Goal: Check status: Check status

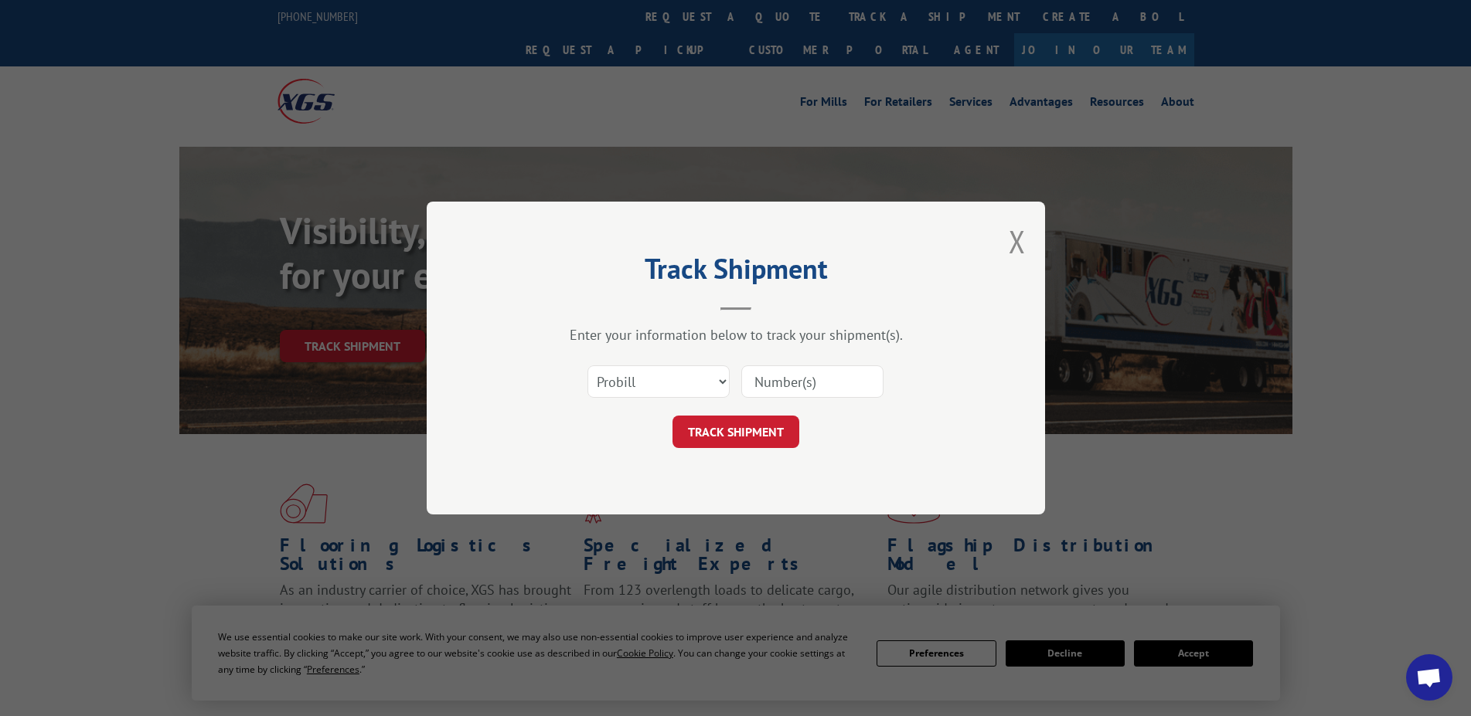
click at [729, 378] on div "Select category... Probill BOL PO" at bounding box center [736, 381] width 464 height 51
click at [587, 366] on select "Select category... Probill BOL PO" at bounding box center [658, 382] width 142 height 32
select select "bol"
click option "BOL" at bounding box center [0, 0] width 0 height 0
click at [769, 385] on input at bounding box center [812, 382] width 142 height 32
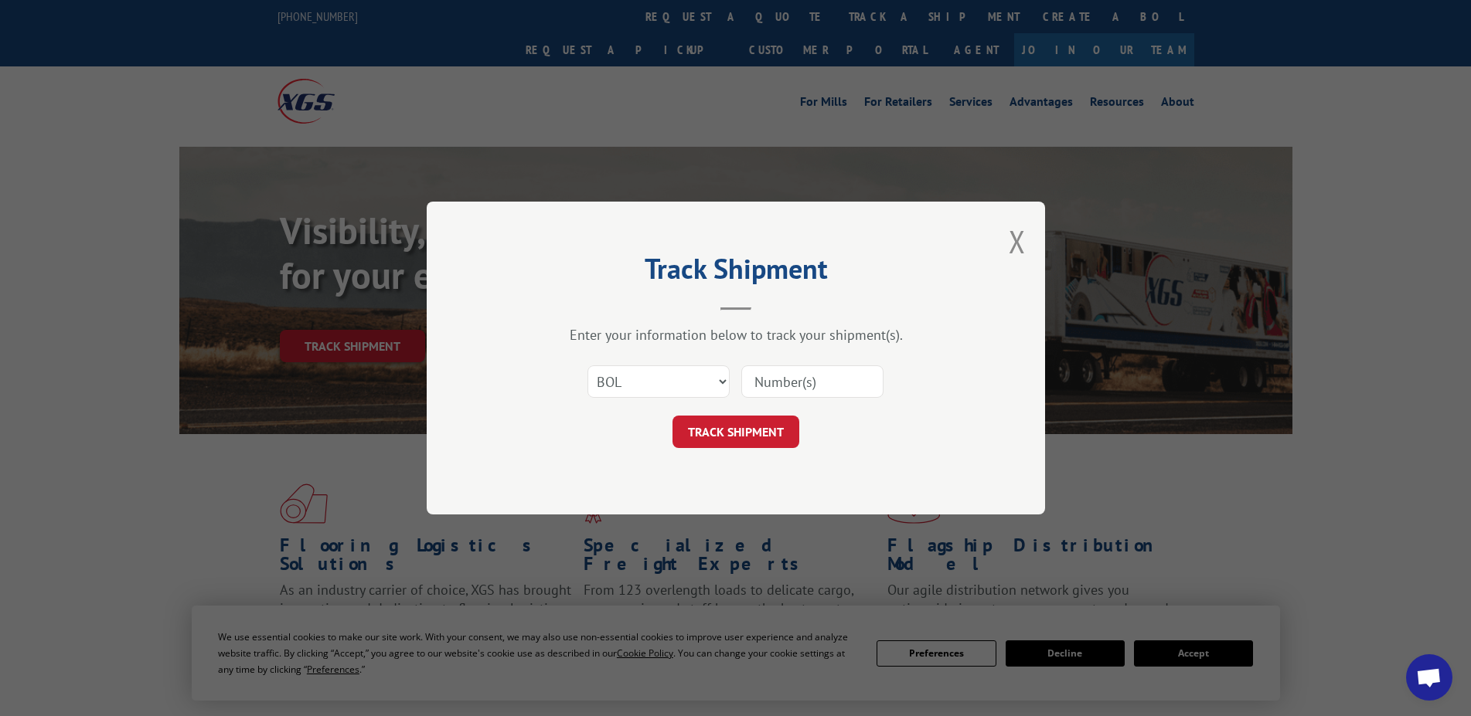
click at [788, 390] on input at bounding box center [812, 382] width 142 height 32
type input "4787057"
click at [715, 429] on button "TRACK SHIPMENT" at bounding box center [735, 432] width 127 height 32
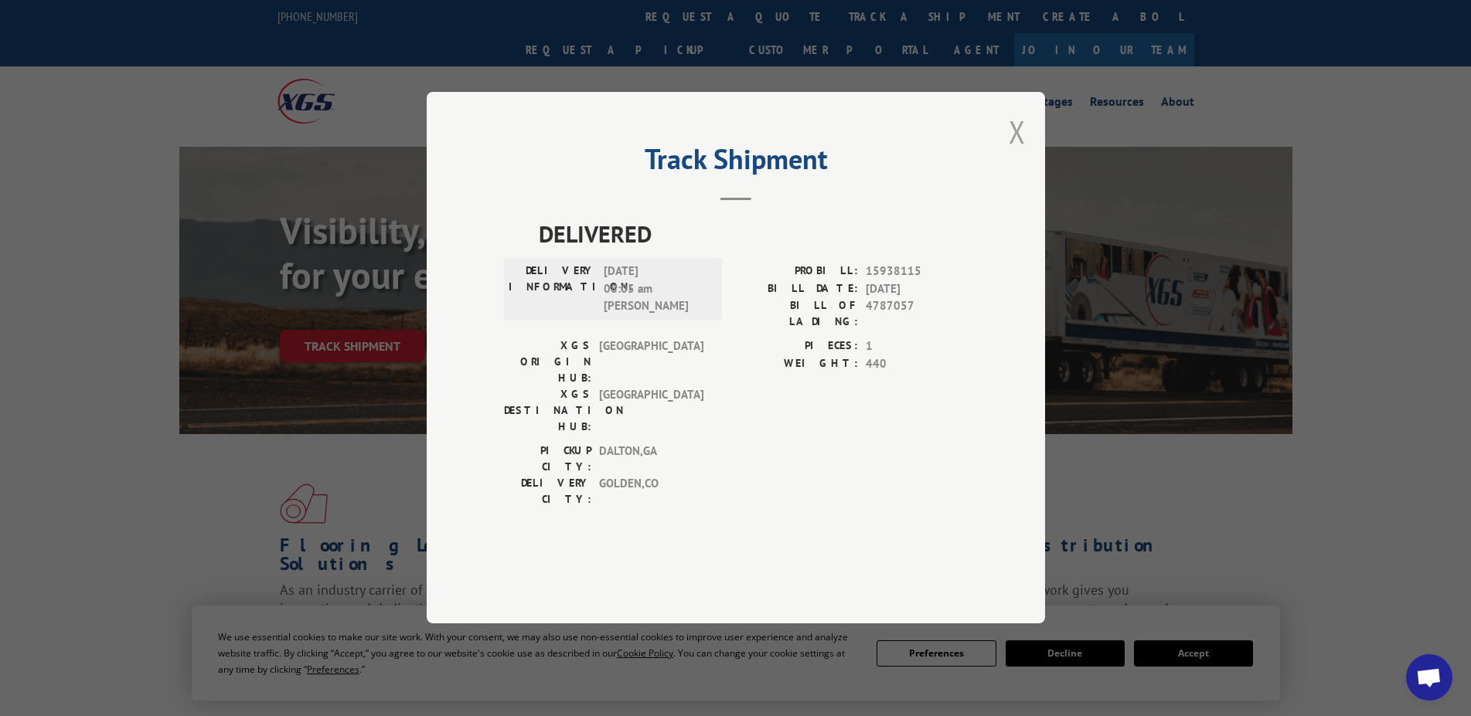
click at [1015, 152] on button "Close modal" at bounding box center [1016, 131] width 17 height 41
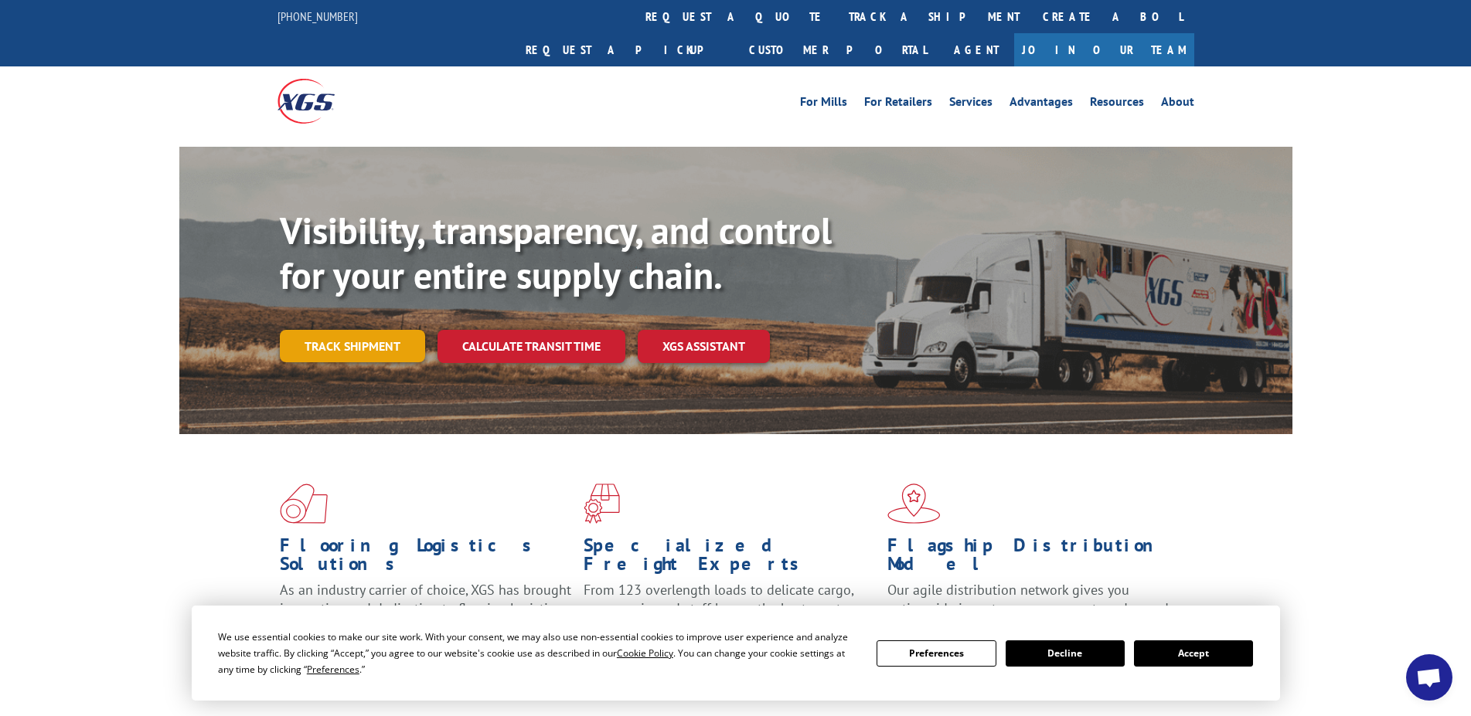
click at [390, 330] on link "Track shipment" at bounding box center [352, 346] width 145 height 32
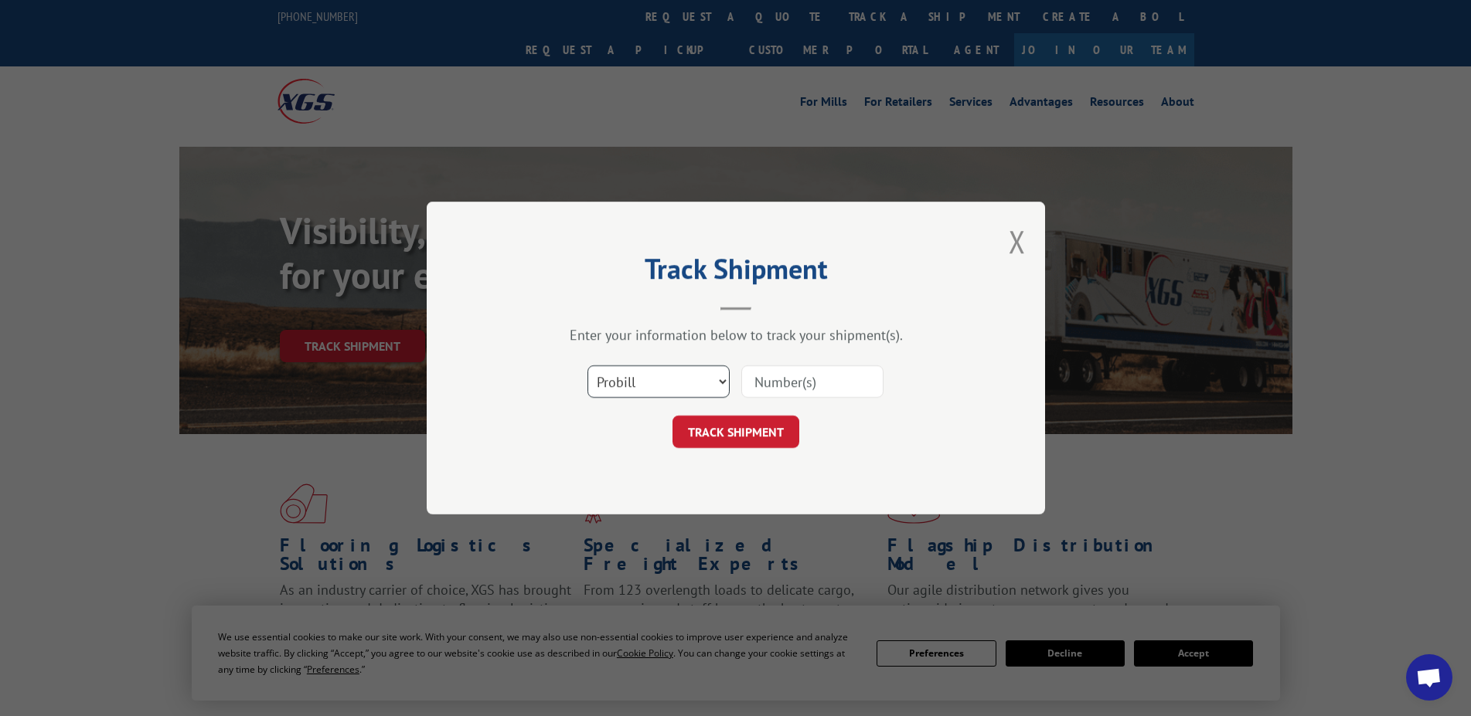
click at [587, 366] on select "Select category... Probill BOL PO" at bounding box center [658, 382] width 142 height 32
select select "po"
click option "PO" at bounding box center [0, 0] width 0 height 0
click at [775, 383] on input at bounding box center [812, 382] width 142 height 32
type input "4787057"
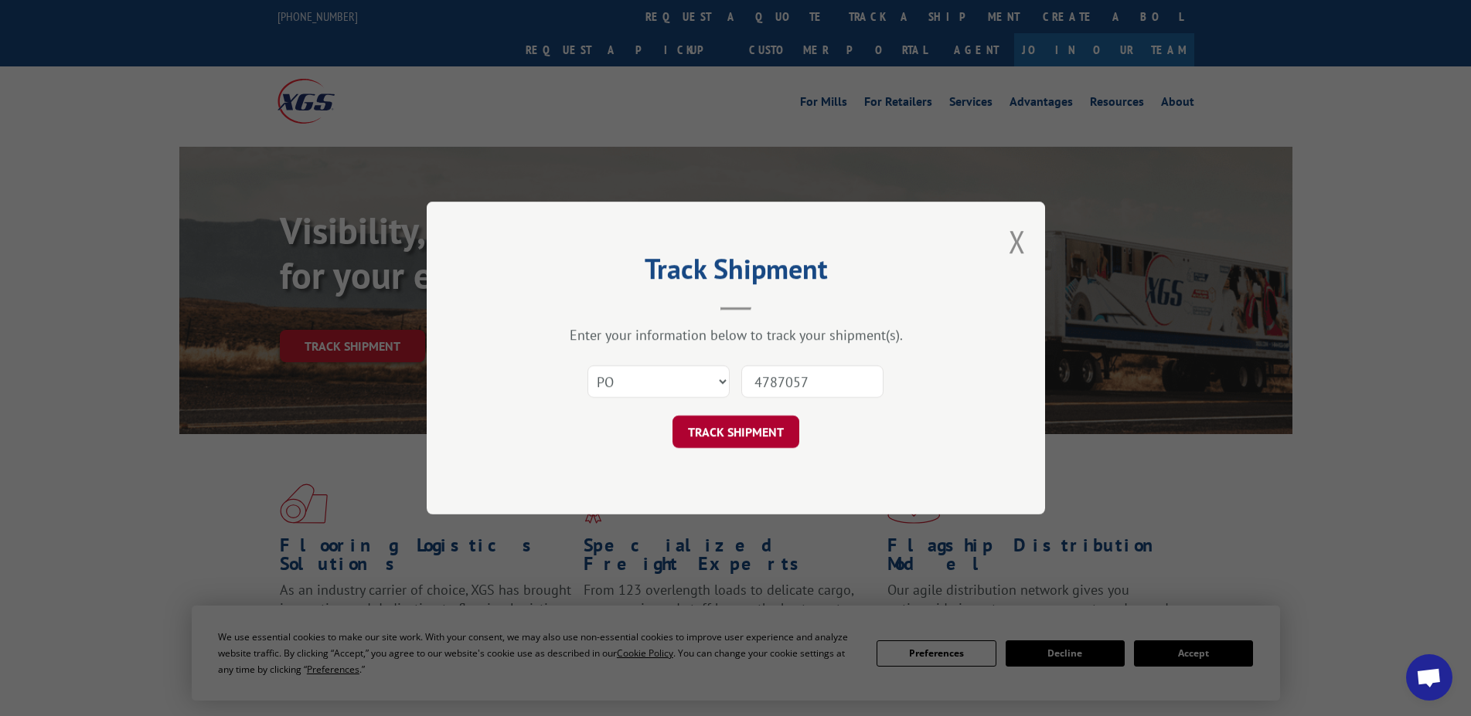
click at [729, 433] on button "TRACK SHIPMENT" at bounding box center [735, 432] width 127 height 32
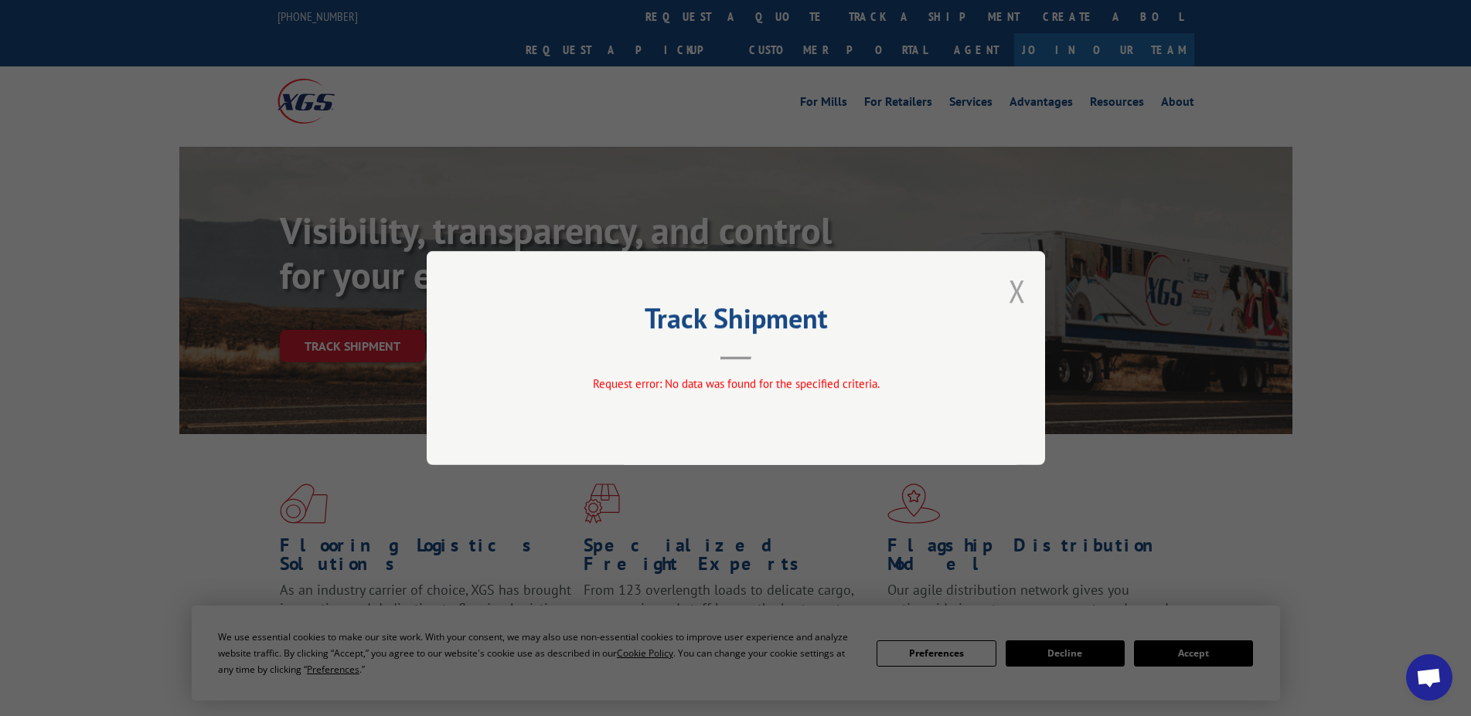
click at [1016, 289] on button "Close modal" at bounding box center [1016, 290] width 17 height 41
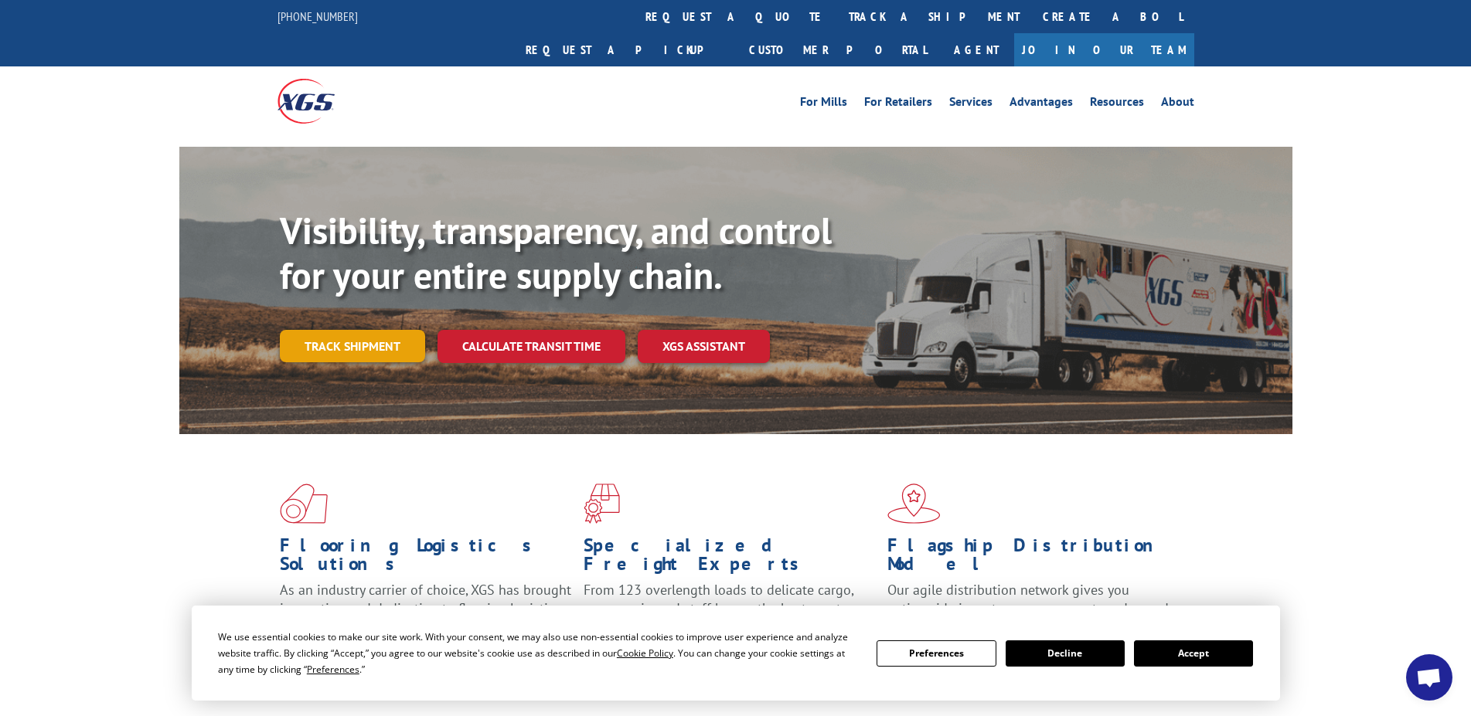
click at [341, 330] on link "Track shipment" at bounding box center [352, 346] width 145 height 32
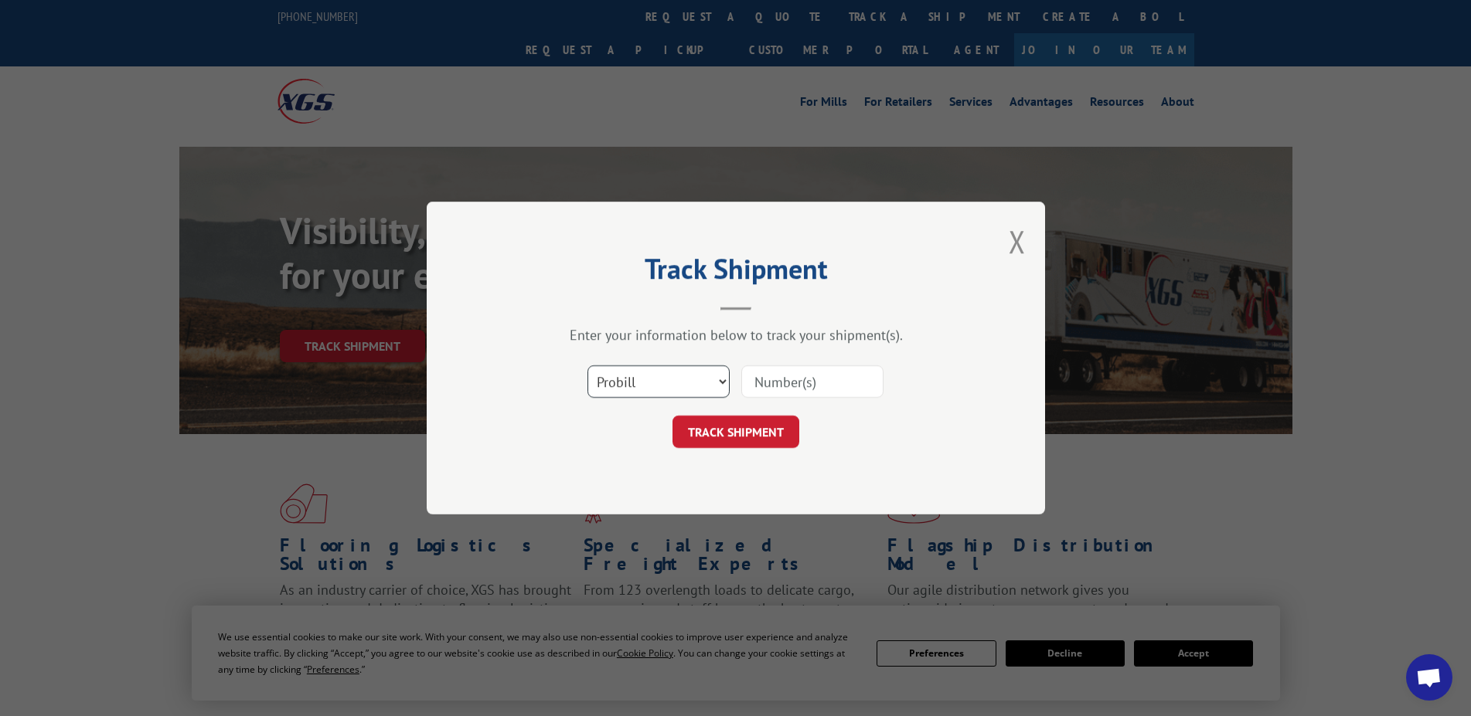
click at [587, 366] on select "Select category... Probill BOL PO" at bounding box center [658, 382] width 142 height 32
select select "bol"
click option "BOL" at bounding box center [0, 0] width 0 height 0
click at [774, 386] on input at bounding box center [812, 382] width 142 height 32
type input "3371863"
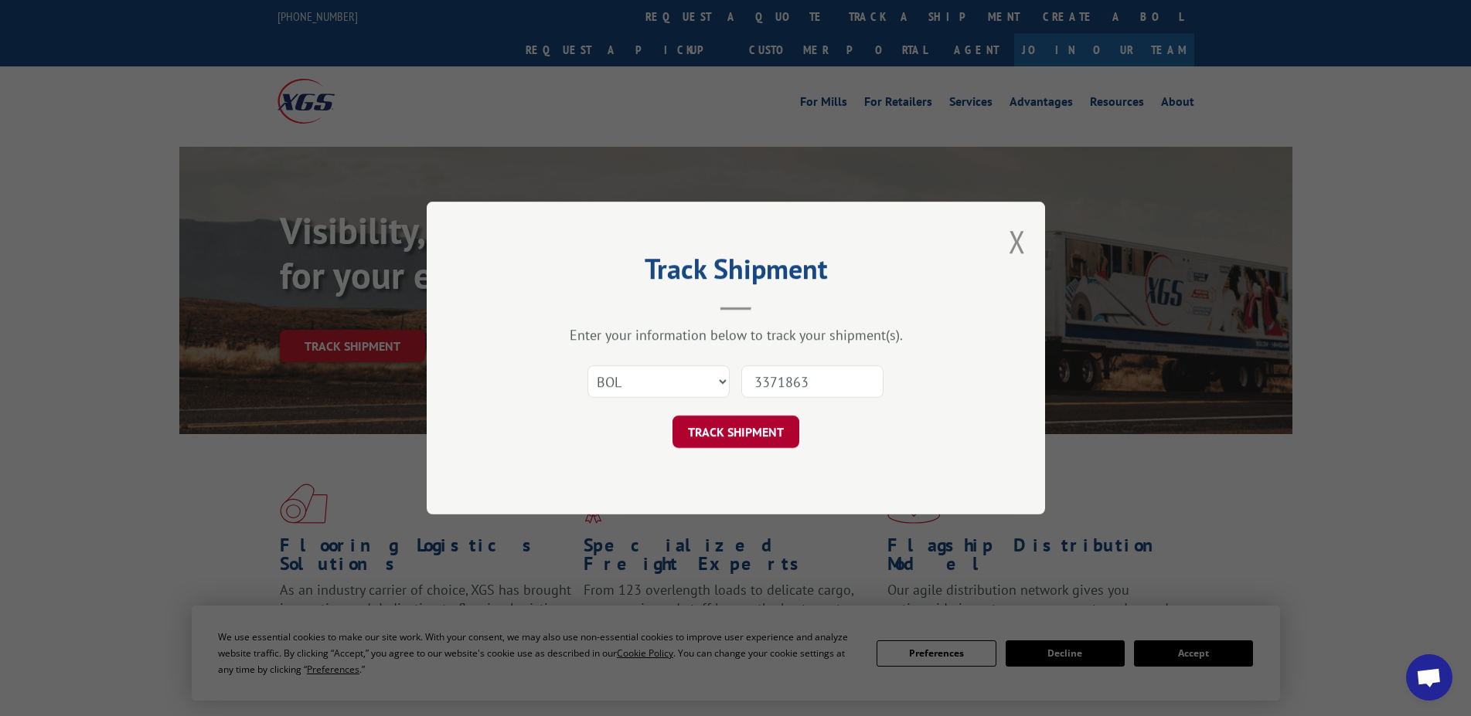
click at [736, 427] on button "TRACK SHIPMENT" at bounding box center [735, 432] width 127 height 32
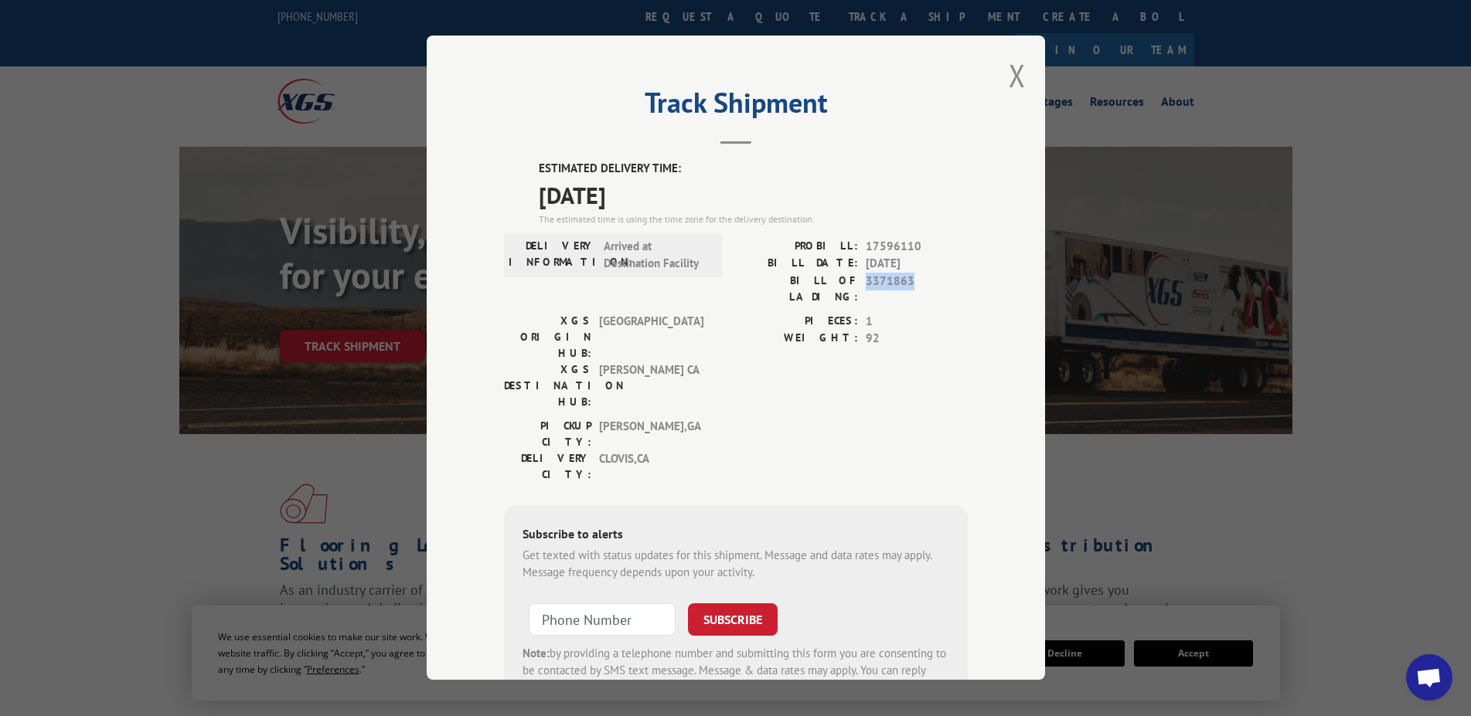
drag, startPoint x: 864, startPoint y: 282, endPoint x: 916, endPoint y: 282, distance: 51.8
click at [916, 282] on div "BILL OF LADING: 3371863" at bounding box center [852, 289] width 232 height 32
click at [955, 289] on span "3371863" at bounding box center [916, 289] width 102 height 32
drag, startPoint x: 867, startPoint y: 245, endPoint x: 918, endPoint y: 246, distance: 51.0
click at [918, 246] on span "17596110" at bounding box center [916, 247] width 102 height 18
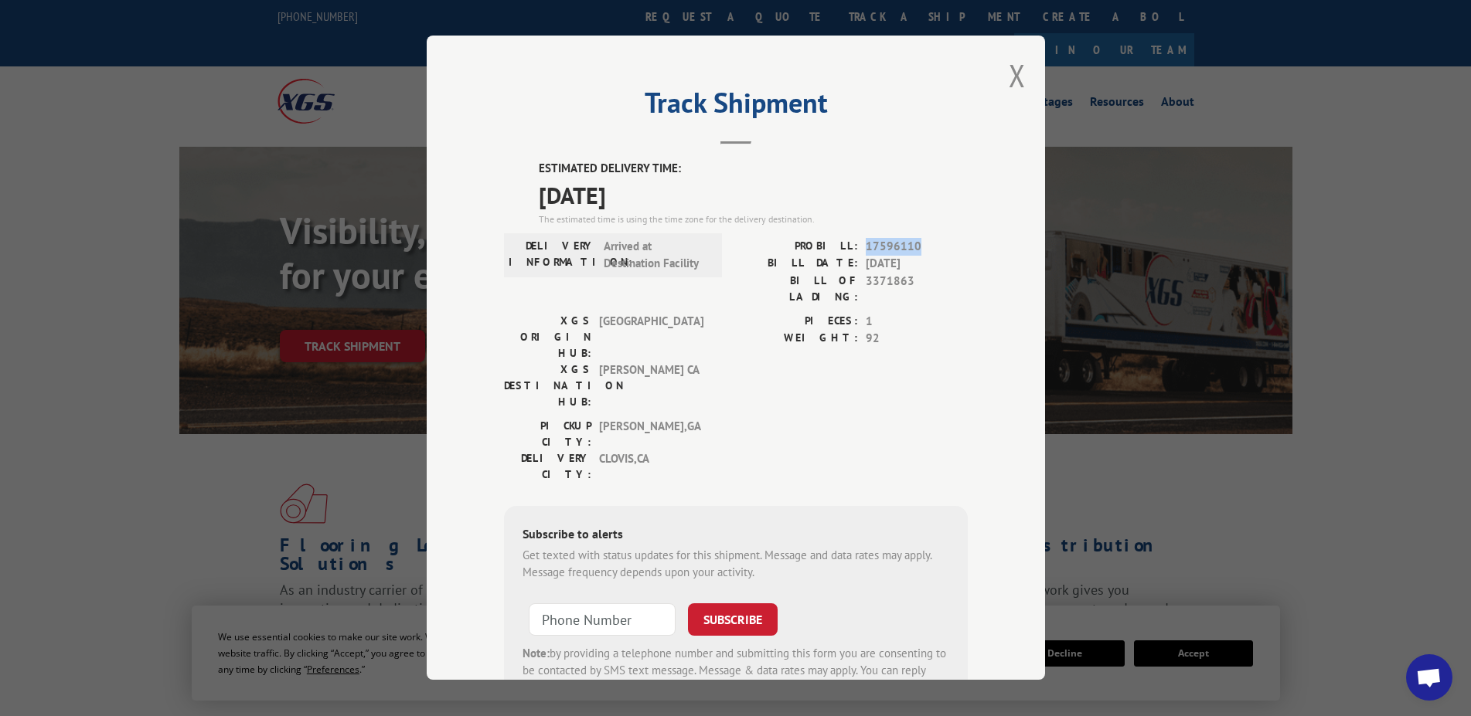
copy span "17596110"
click at [1008, 72] on button "Close modal" at bounding box center [1016, 75] width 17 height 41
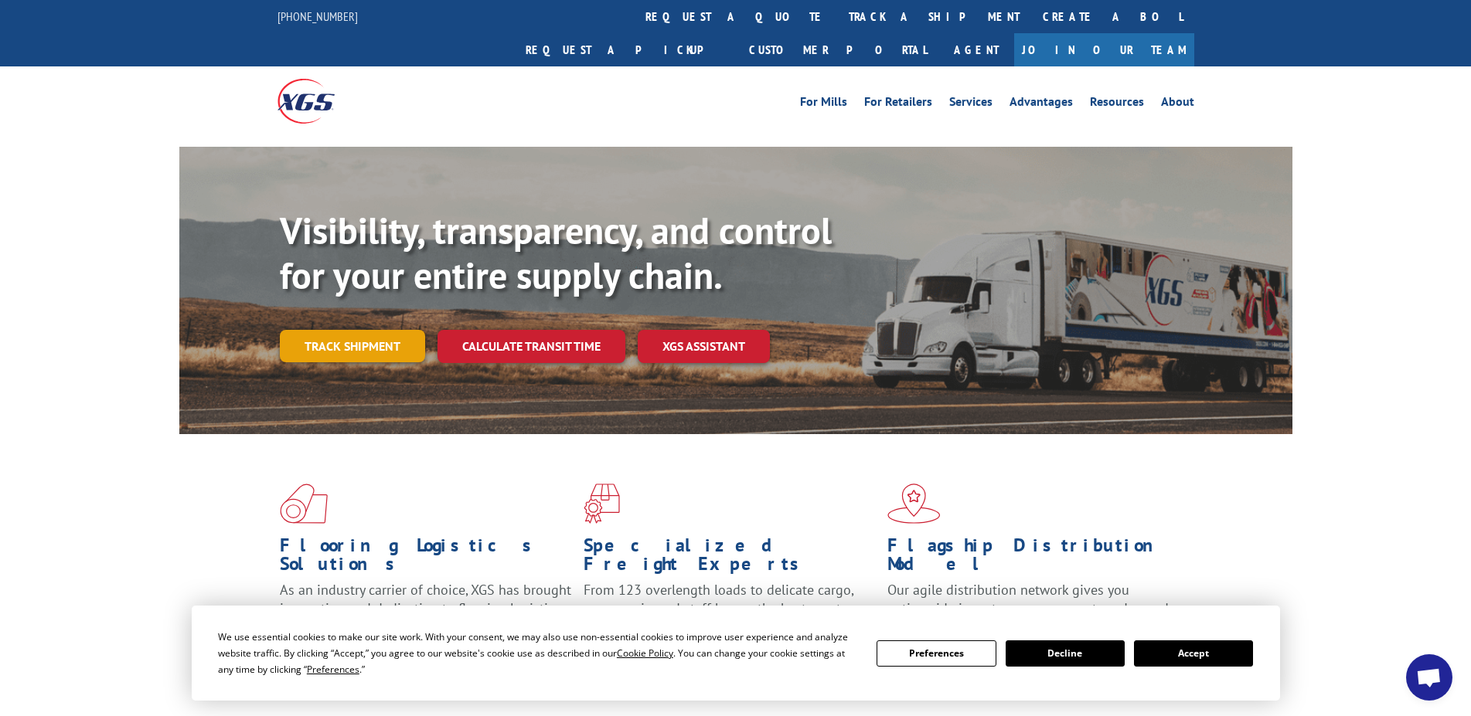
click at [335, 330] on link "Track shipment" at bounding box center [352, 346] width 145 height 32
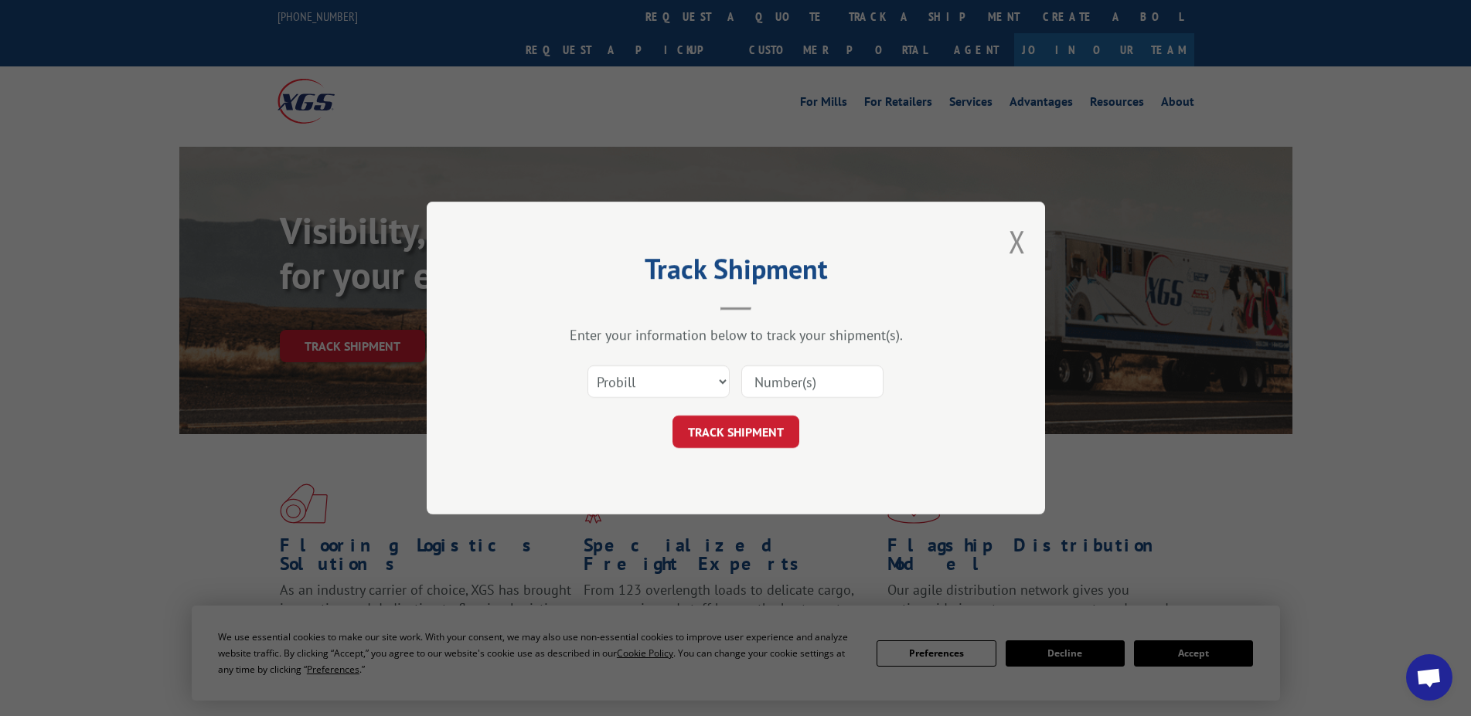
paste input "17596110"
type input "17596110"
click at [715, 430] on button "TRACK SHIPMENT" at bounding box center [735, 432] width 127 height 32
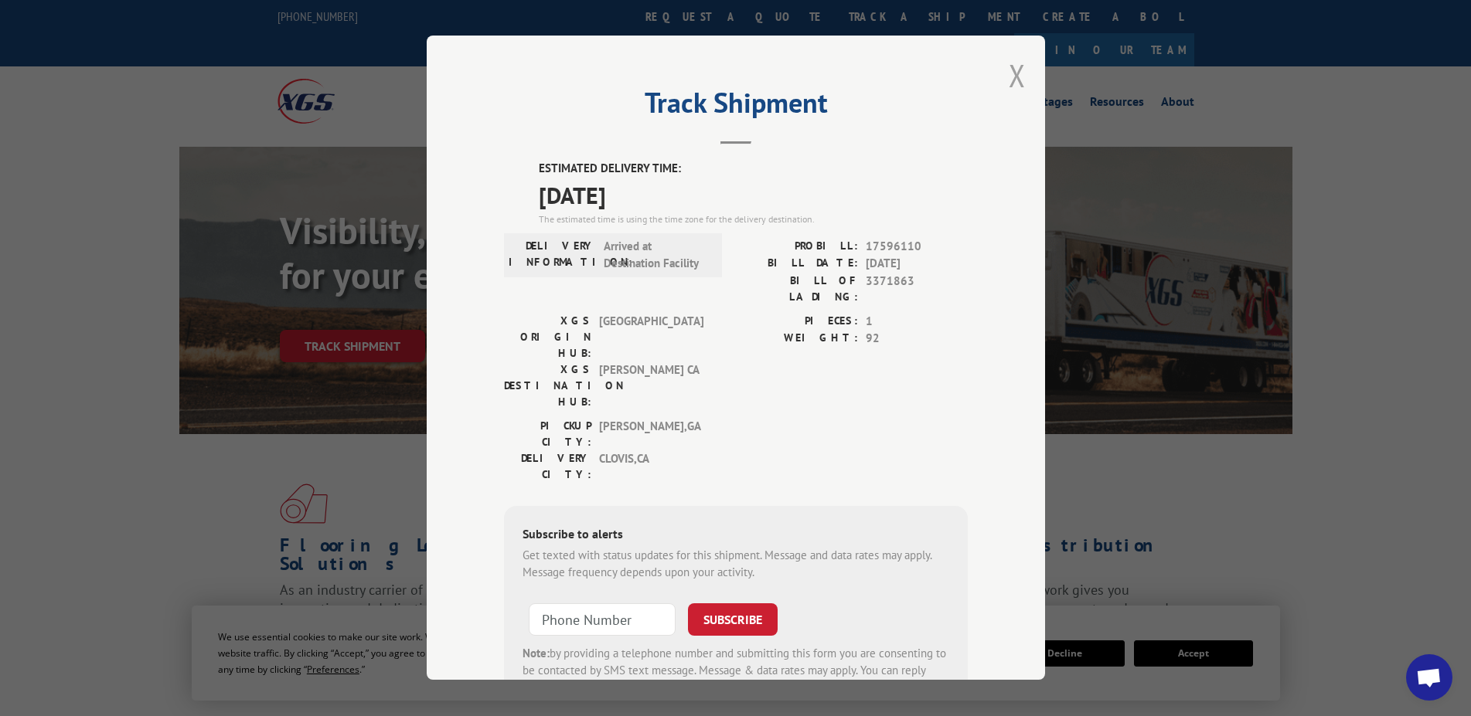
click at [1008, 78] on button "Close modal" at bounding box center [1016, 75] width 17 height 41
